Goal: Task Accomplishment & Management: Use online tool/utility

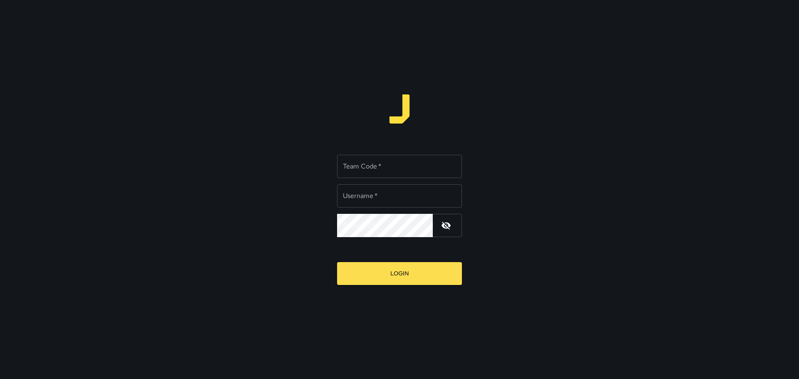
type input "*****"
click at [360, 166] on input "Team Code   *" at bounding box center [399, 166] width 125 height 23
type input "****"
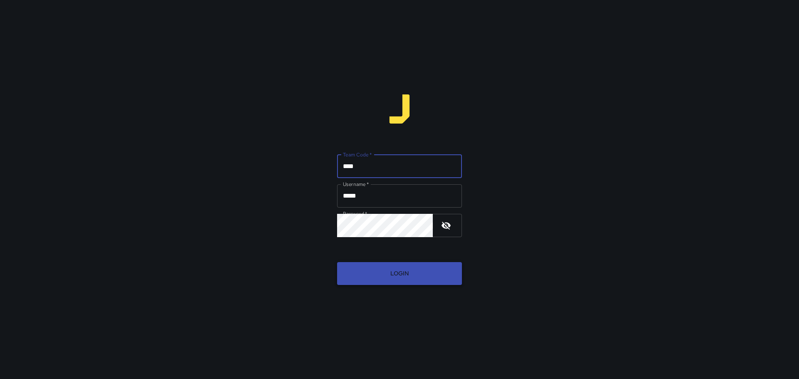
click at [398, 273] on button "Login" at bounding box center [399, 273] width 125 height 23
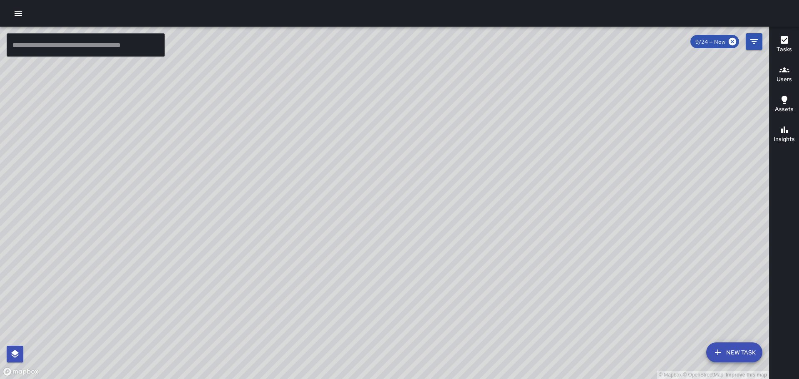
drag, startPoint x: 563, startPoint y: 158, endPoint x: 479, endPoint y: 111, distance: 95.7
click at [479, 111] on div "© Mapbox © OpenStreetMap Improve this map" at bounding box center [384, 203] width 769 height 352
drag, startPoint x: 225, startPoint y: 178, endPoint x: 396, endPoint y: 201, distance: 172.2
click at [396, 201] on div "© Mapbox © OpenStreetMap Improve this map" at bounding box center [384, 203] width 769 height 352
drag, startPoint x: 330, startPoint y: 231, endPoint x: 400, endPoint y: 257, distance: 74.5
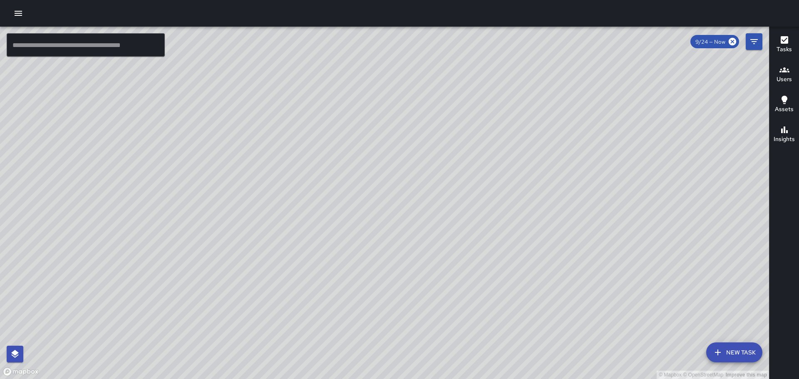
click at [400, 257] on div "© Mapbox © OpenStreetMap Improve this map" at bounding box center [384, 203] width 769 height 352
drag, startPoint x: 194, startPoint y: 200, endPoint x: 360, endPoint y: 202, distance: 166.0
click at [345, 200] on div "© Mapbox © OpenStreetMap Improve this map" at bounding box center [384, 203] width 769 height 352
drag, startPoint x: 195, startPoint y: 191, endPoint x: 468, endPoint y: 213, distance: 273.8
click at [468, 213] on div "© Mapbox © OpenStreetMap Improve this map" at bounding box center [384, 203] width 769 height 352
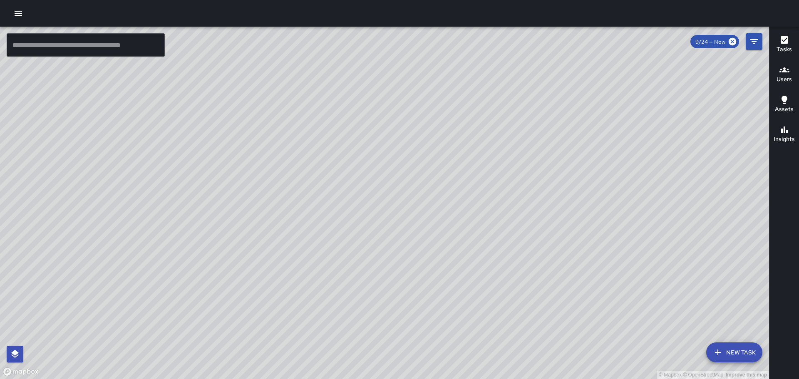
drag, startPoint x: 355, startPoint y: 234, endPoint x: 353, endPoint y: 220, distance: 14.7
click at [353, 220] on div "© Mapbox © OpenStreetMap Improve this map" at bounding box center [384, 203] width 769 height 352
drag, startPoint x: 324, startPoint y: 236, endPoint x: 343, endPoint y: 192, distance: 48.5
click at [343, 192] on div "© Mapbox © OpenStreetMap Improve this map" at bounding box center [384, 203] width 769 height 352
drag, startPoint x: 324, startPoint y: 223, endPoint x: 375, endPoint y: 41, distance: 189.4
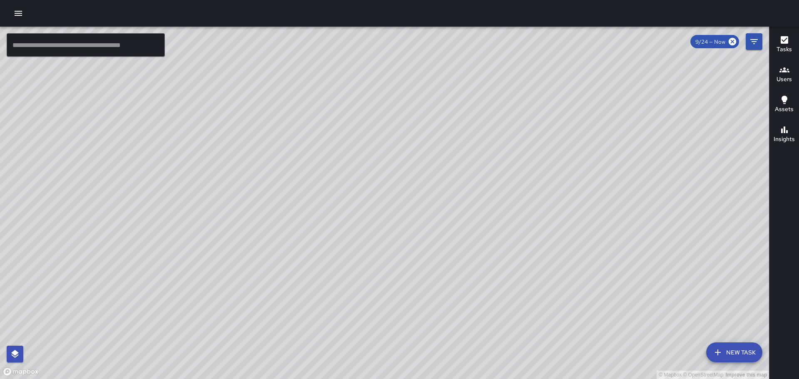
click at [375, 42] on div "© Mapbox © OpenStreetMap Improve this map" at bounding box center [384, 203] width 769 height 352
drag, startPoint x: 429, startPoint y: 243, endPoint x: 428, endPoint y: 141, distance: 101.9
click at [426, 144] on div "© Mapbox © OpenStreetMap Improve this map" at bounding box center [384, 203] width 769 height 352
drag, startPoint x: 421, startPoint y: 276, endPoint x: 503, endPoint y: 134, distance: 164.4
click at [465, 138] on div "© Mapbox © OpenStreetMap Improve this map" at bounding box center [384, 203] width 769 height 352
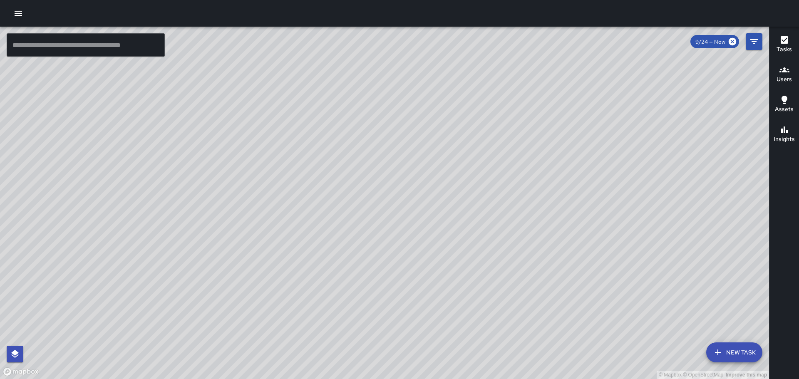
drag, startPoint x: 487, startPoint y: 304, endPoint x: 504, endPoint y: 211, distance: 93.8
click at [504, 211] on div "© Mapbox © OpenStreetMap Improve this map" at bounding box center [384, 203] width 769 height 352
drag, startPoint x: 546, startPoint y: 149, endPoint x: 493, endPoint y: 252, distance: 116.3
click at [493, 252] on div "© Mapbox © OpenStreetMap Improve this map" at bounding box center [384, 203] width 769 height 352
drag, startPoint x: 366, startPoint y: 258, endPoint x: 451, endPoint y: 156, distance: 132.6
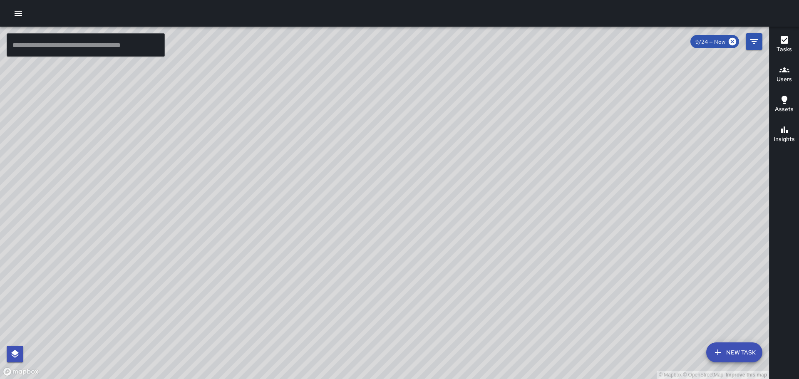
click at [451, 156] on div "© Mapbox © OpenStreetMap Improve this map" at bounding box center [384, 203] width 769 height 352
drag, startPoint x: 354, startPoint y: 299, endPoint x: 473, endPoint y: 159, distance: 183.8
click at [473, 159] on div "© Mapbox © OpenStreetMap Improve this map" at bounding box center [384, 203] width 769 height 352
